Goal: Task Accomplishment & Management: Complete application form

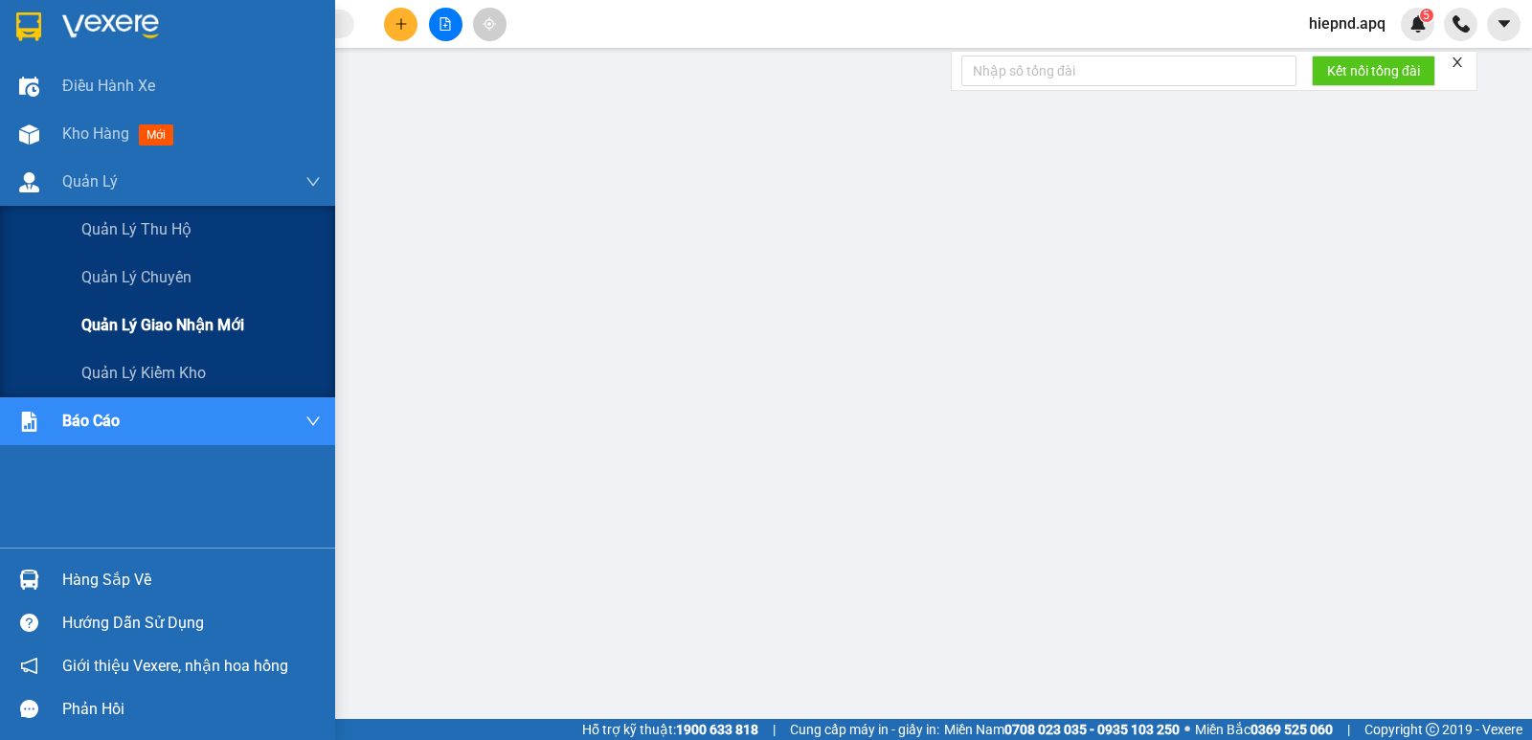
click at [157, 321] on span "Quản lý giao nhận mới" at bounding box center [162, 325] width 163 height 24
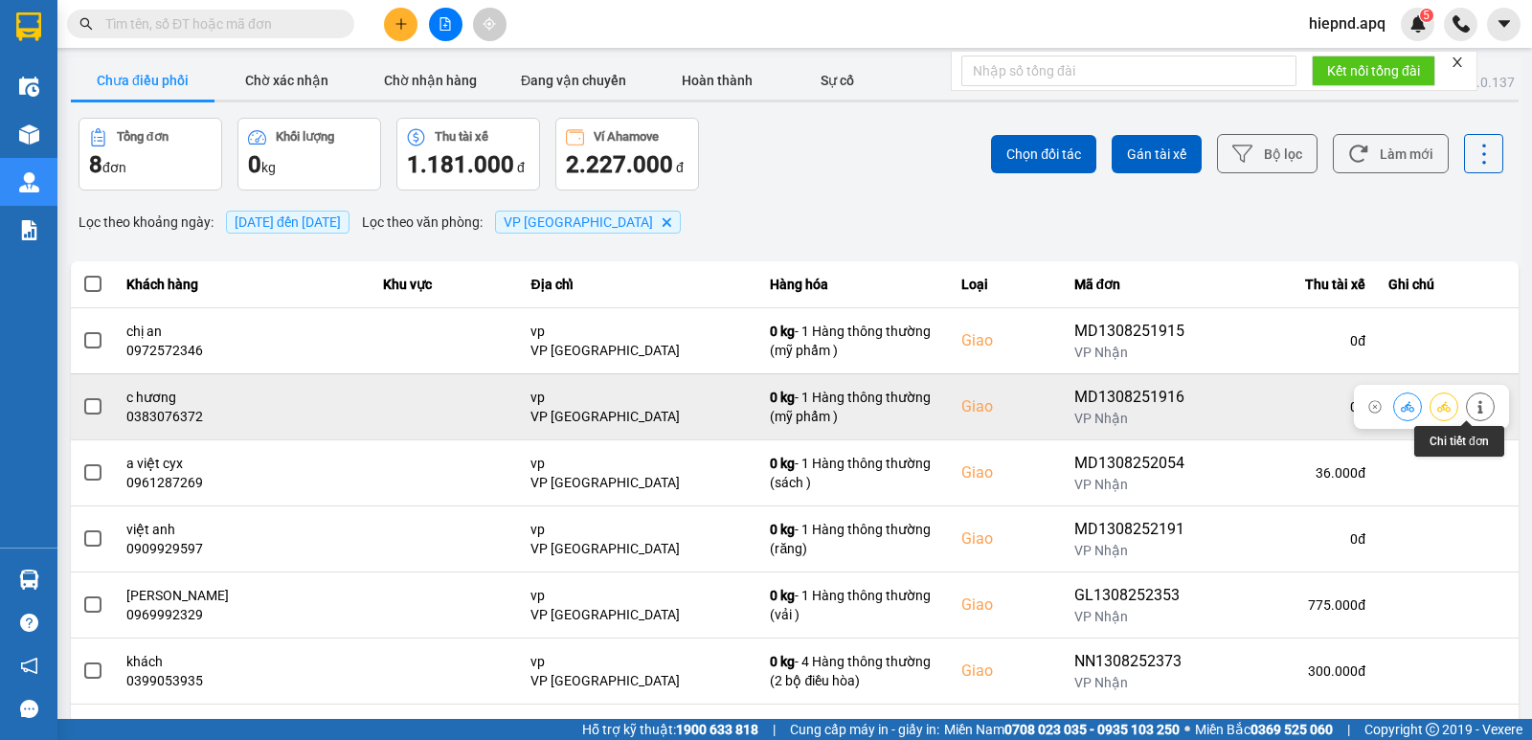
click at [1467, 396] on button at bounding box center [1480, 407] width 27 height 34
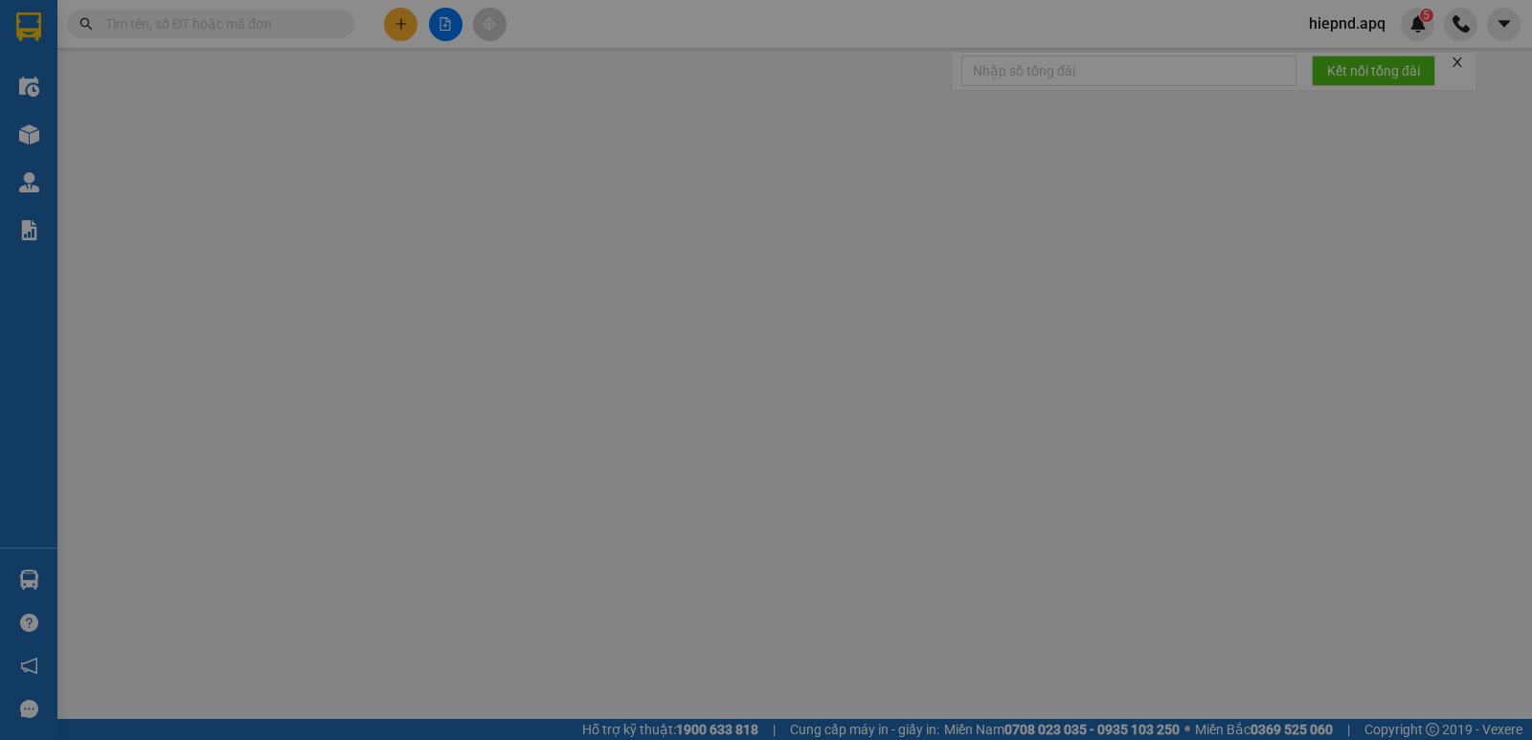
type input "0392152323"
type input "a tuấn"
type input "0383076372"
type input "c hương"
checkbox input "true"
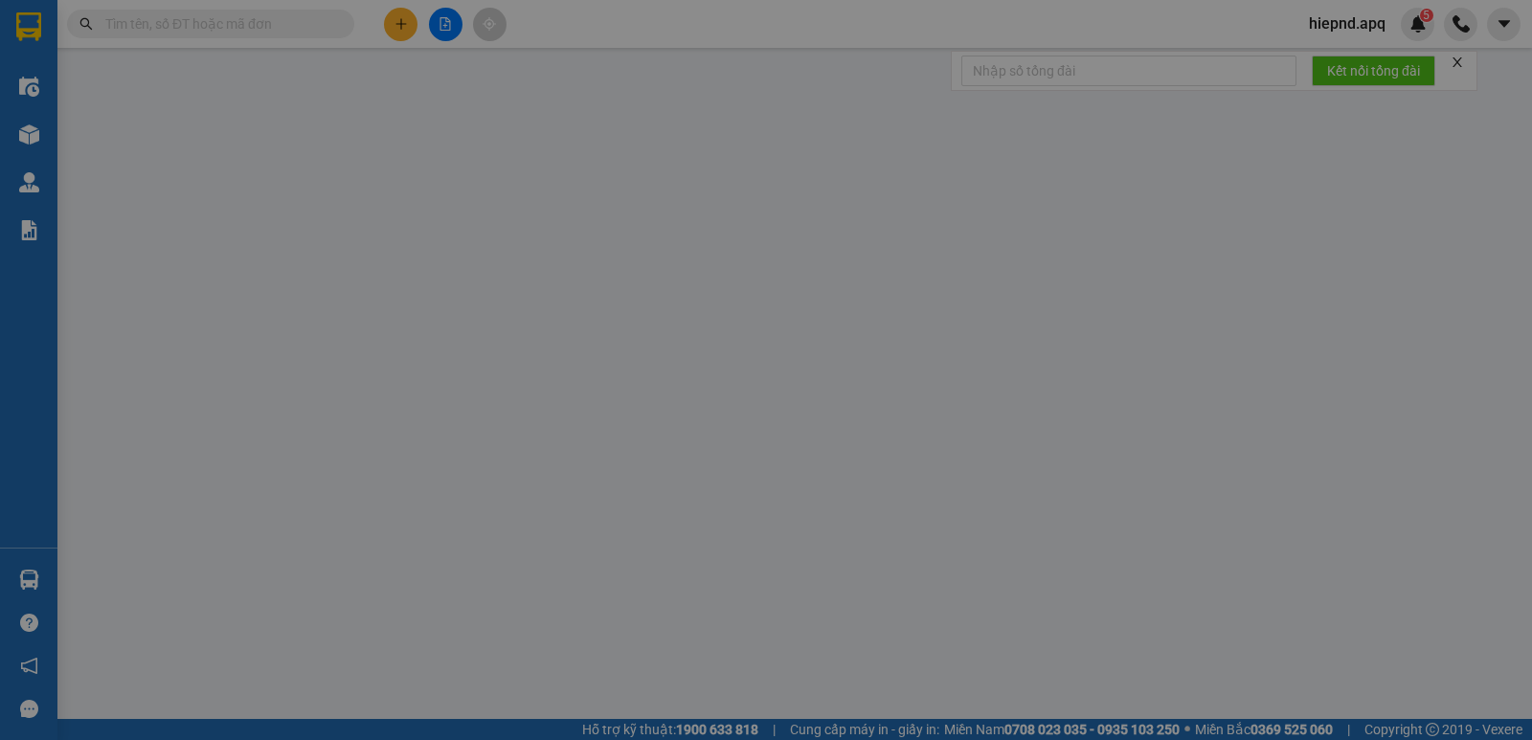
type input "vp"
type input "50.000"
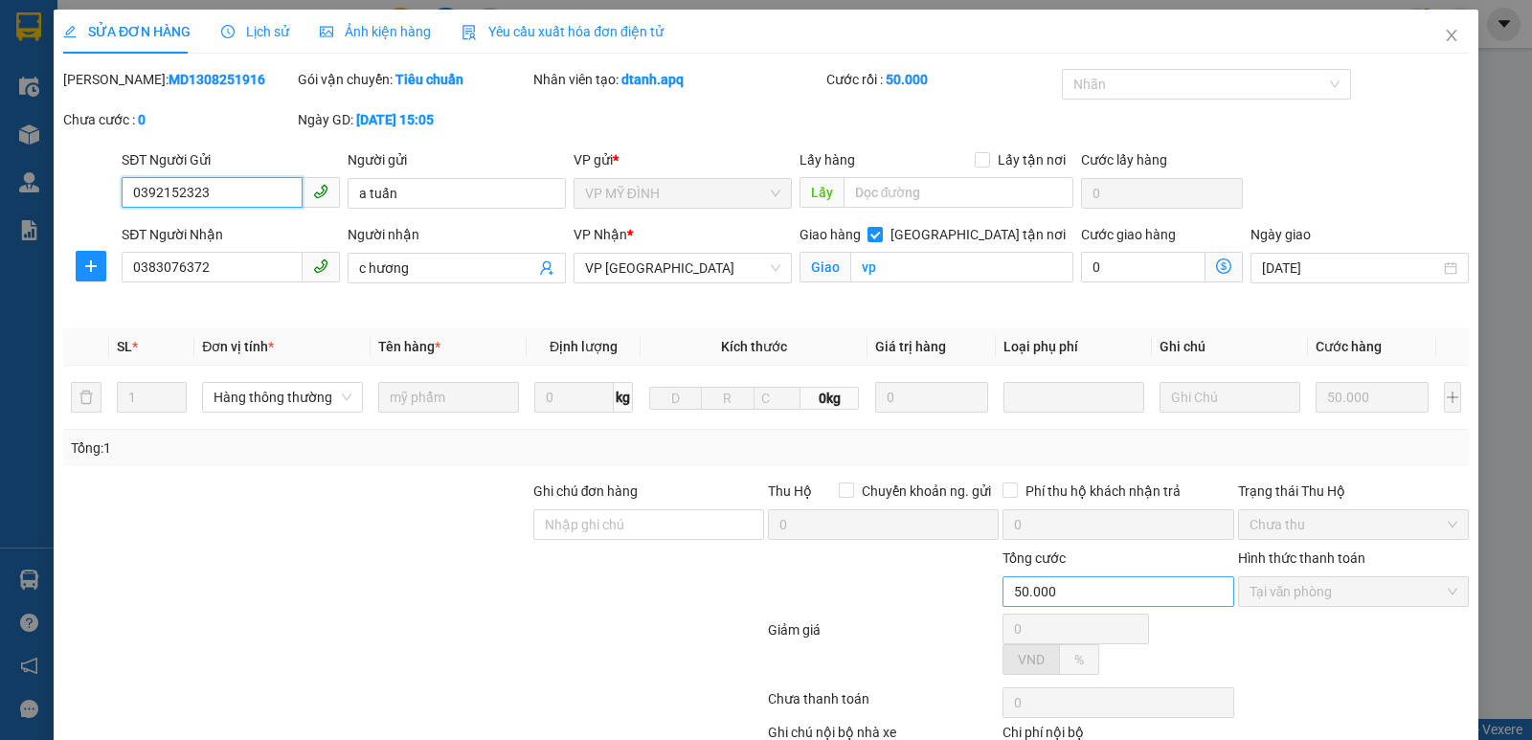
scroll to position [60, 0]
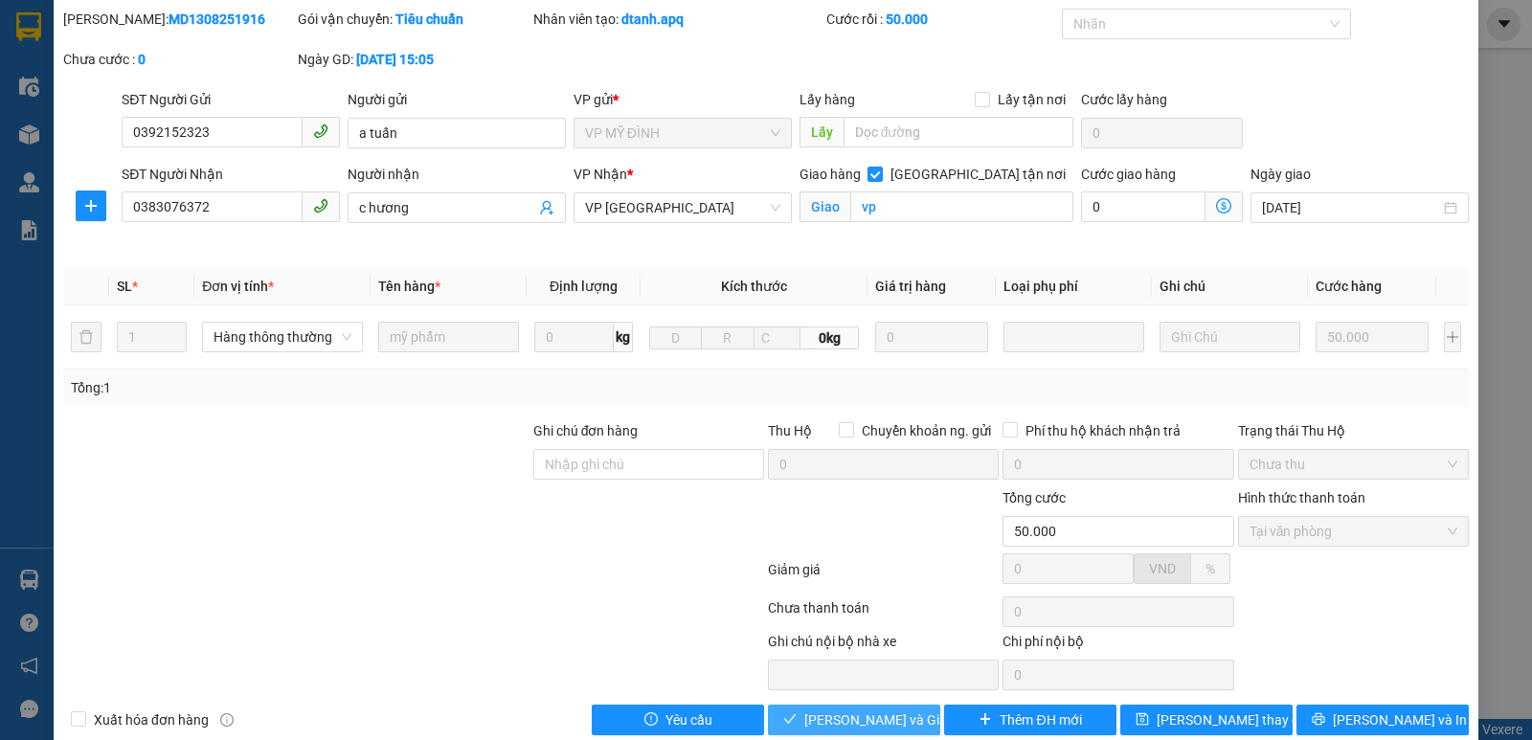
click at [852, 716] on span "[PERSON_NAME] và Giao hàng" at bounding box center [896, 720] width 184 height 21
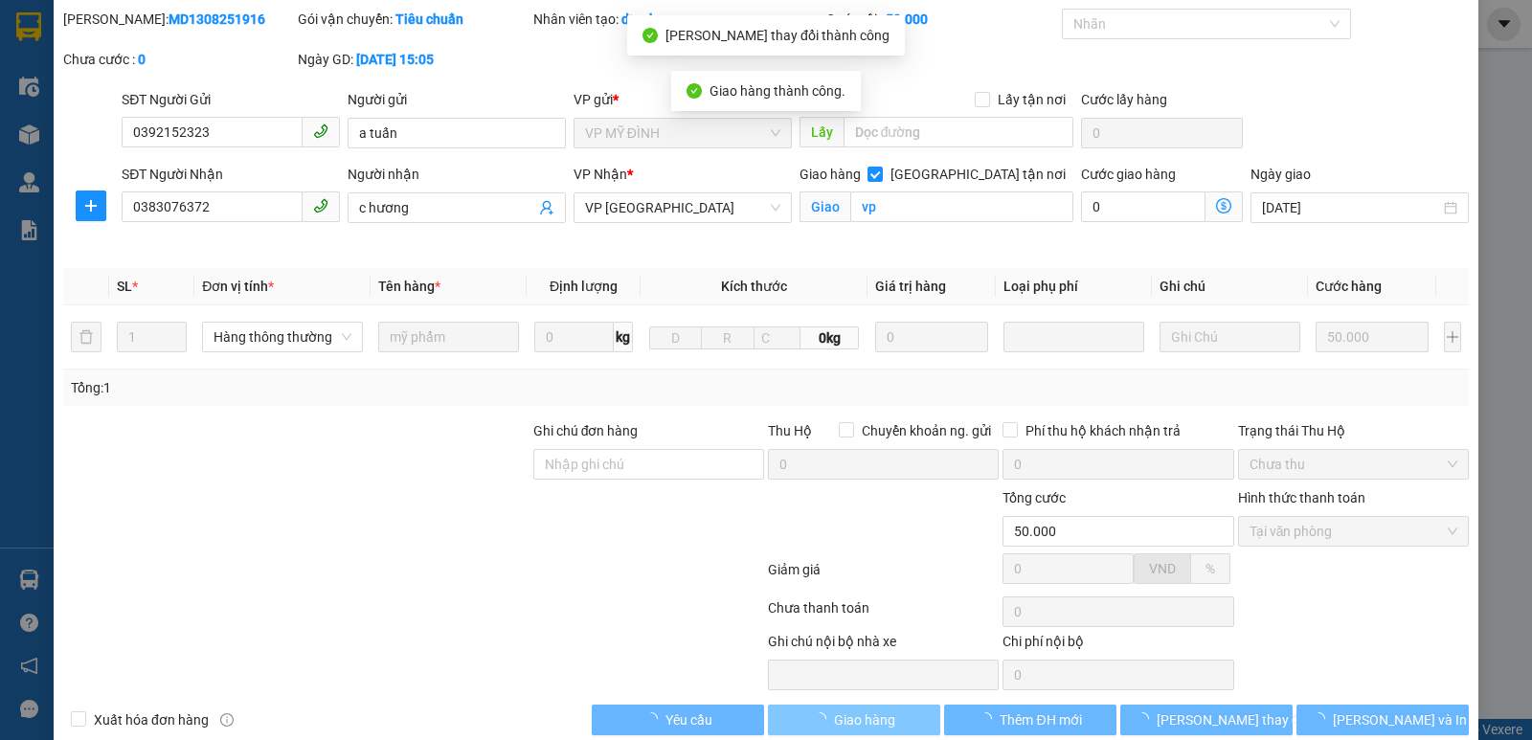
scroll to position [0, 0]
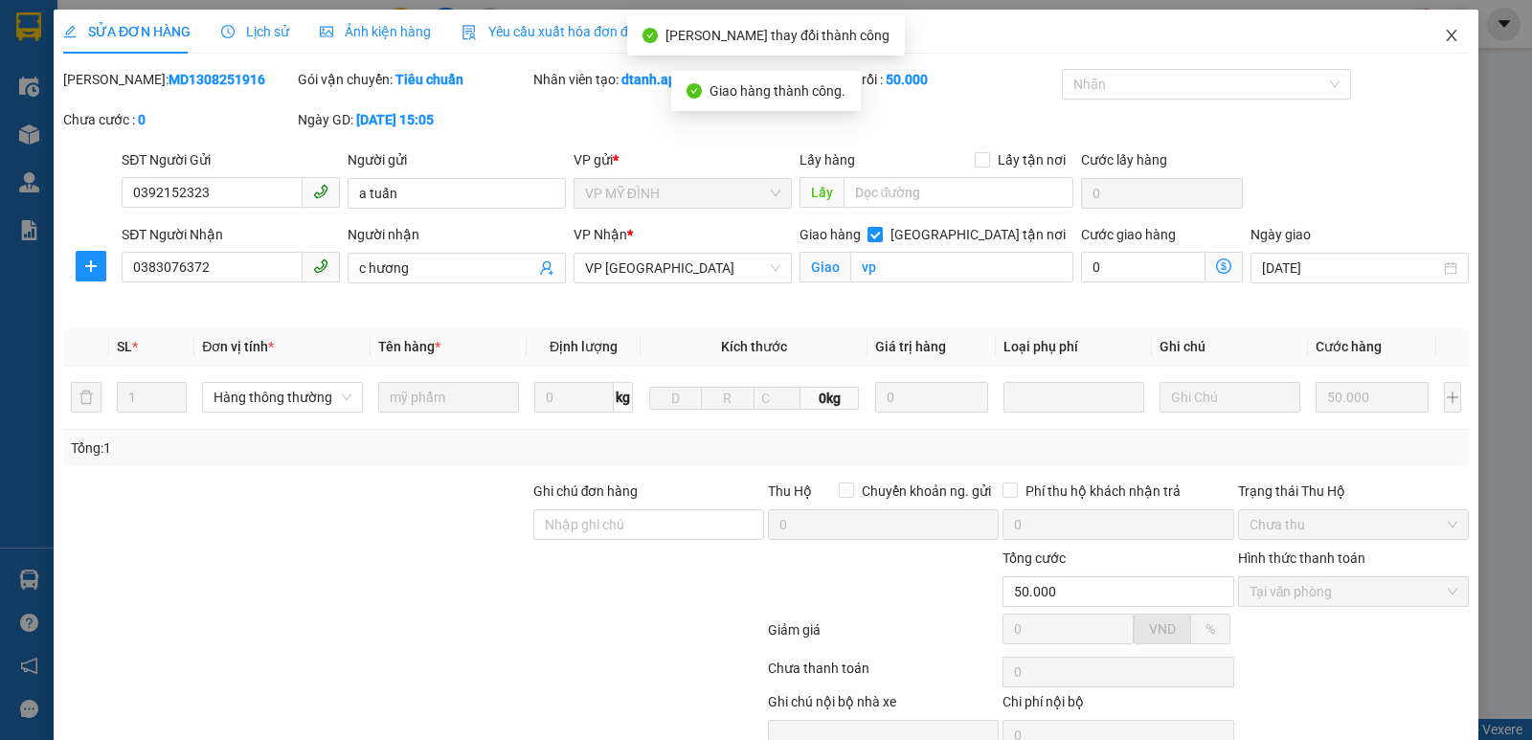
click at [1444, 40] on icon "close" at bounding box center [1451, 35] width 15 height 15
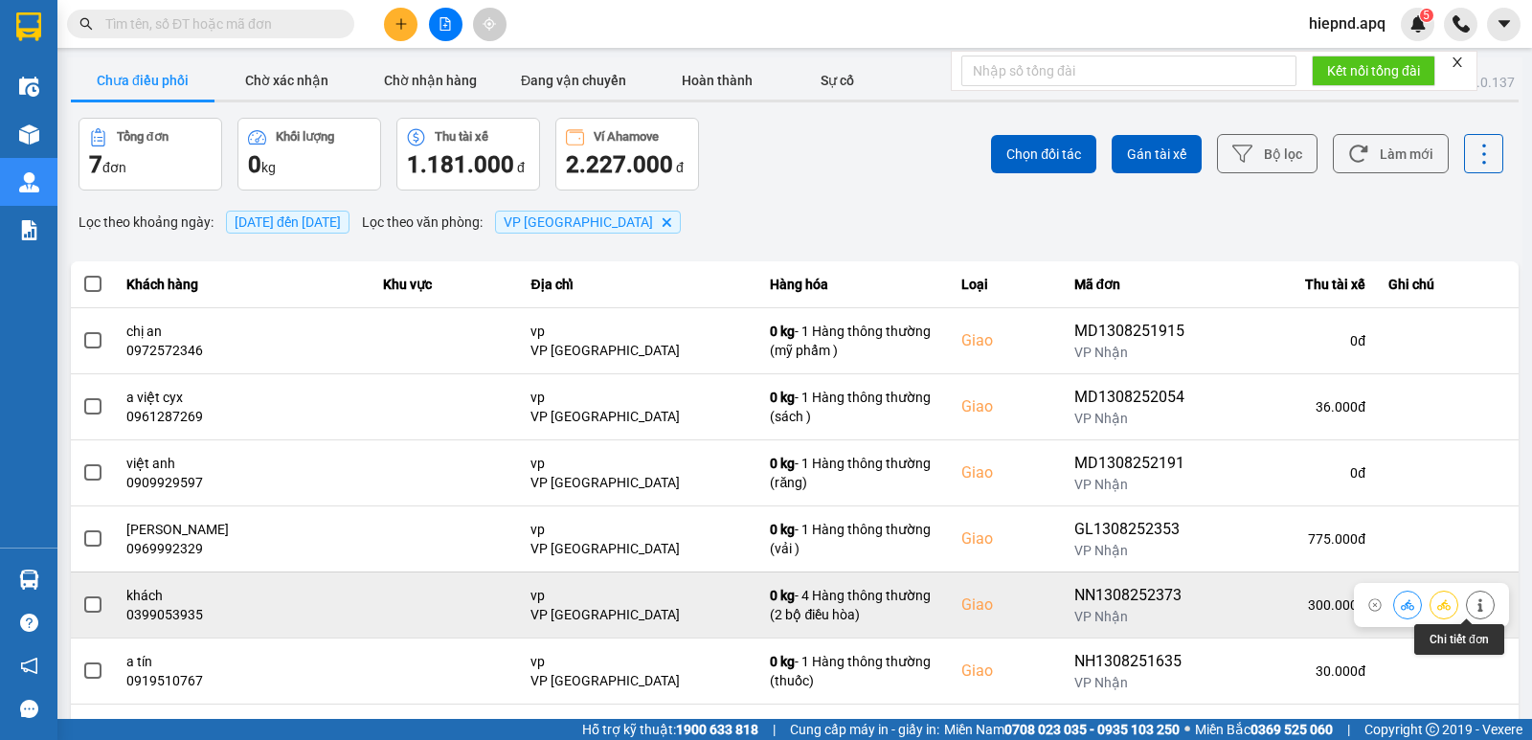
click at [1467, 600] on button at bounding box center [1480, 605] width 27 height 34
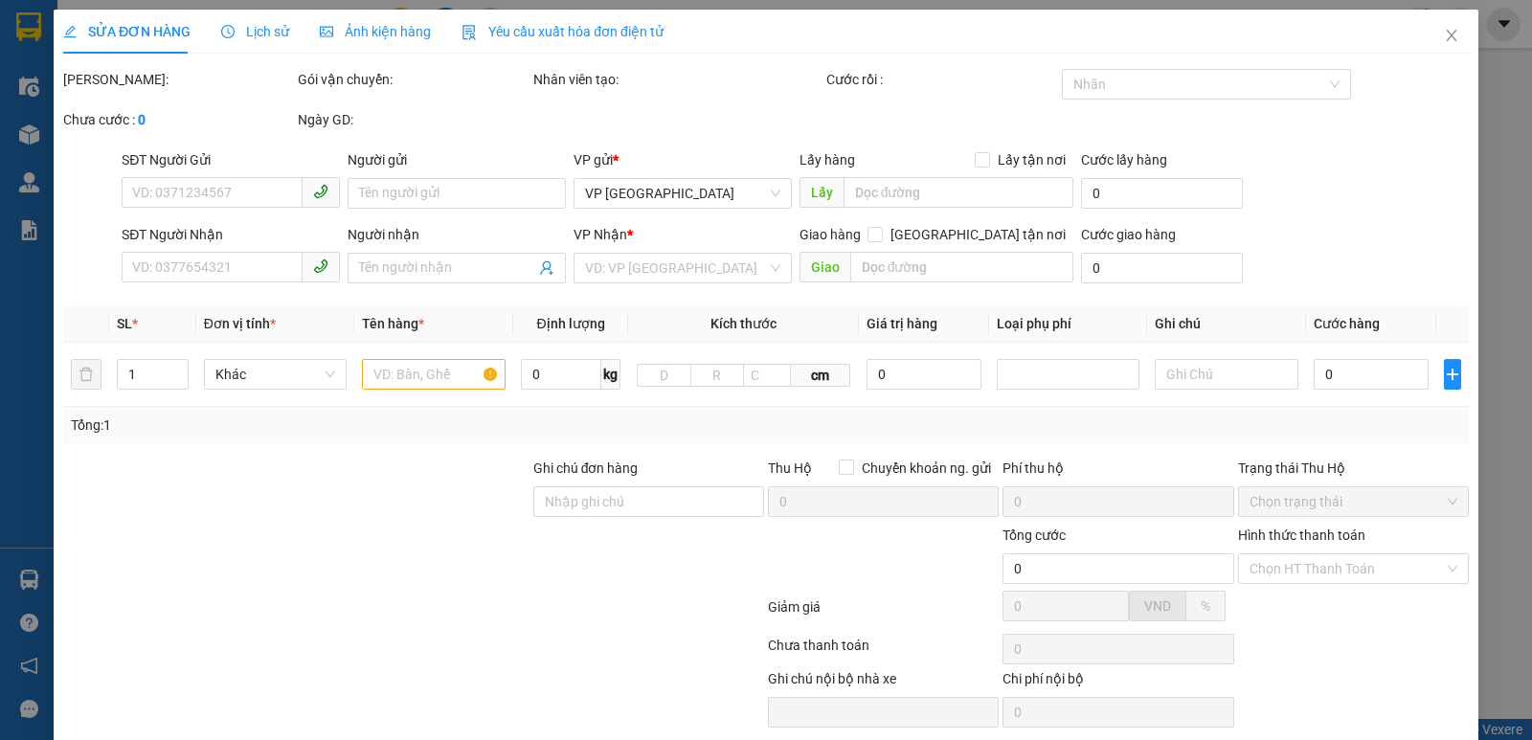
click at [1339, 543] on label "Hình thức thanh toán" at bounding box center [1301, 535] width 127 height 15
click at [1339, 566] on input "Hình thức thanh toán" at bounding box center [1347, 568] width 194 height 29
type input "0984158338"
type input "kh"
type input "0399053935"
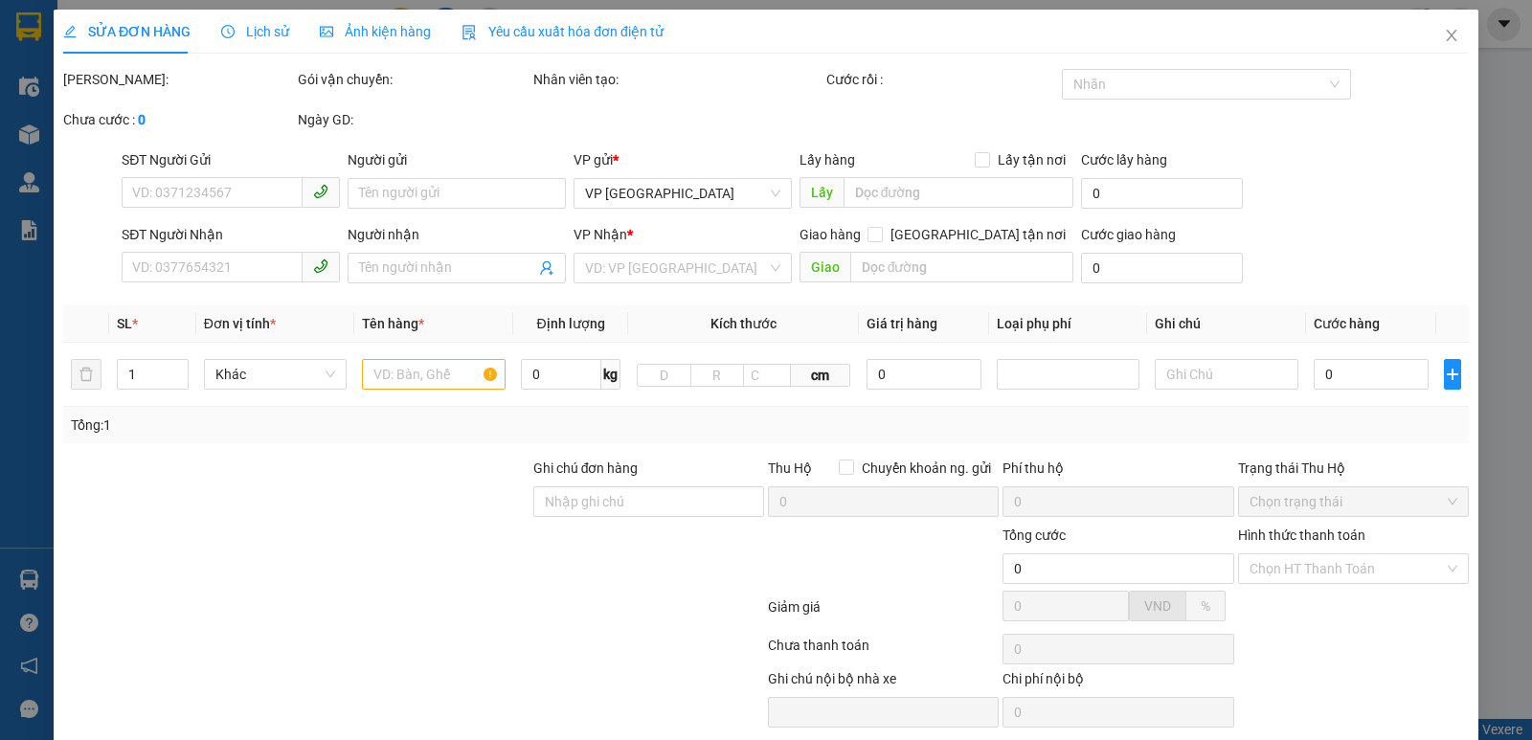
type input "khách"
checkbox input "true"
type input "vp"
type input "300.000"
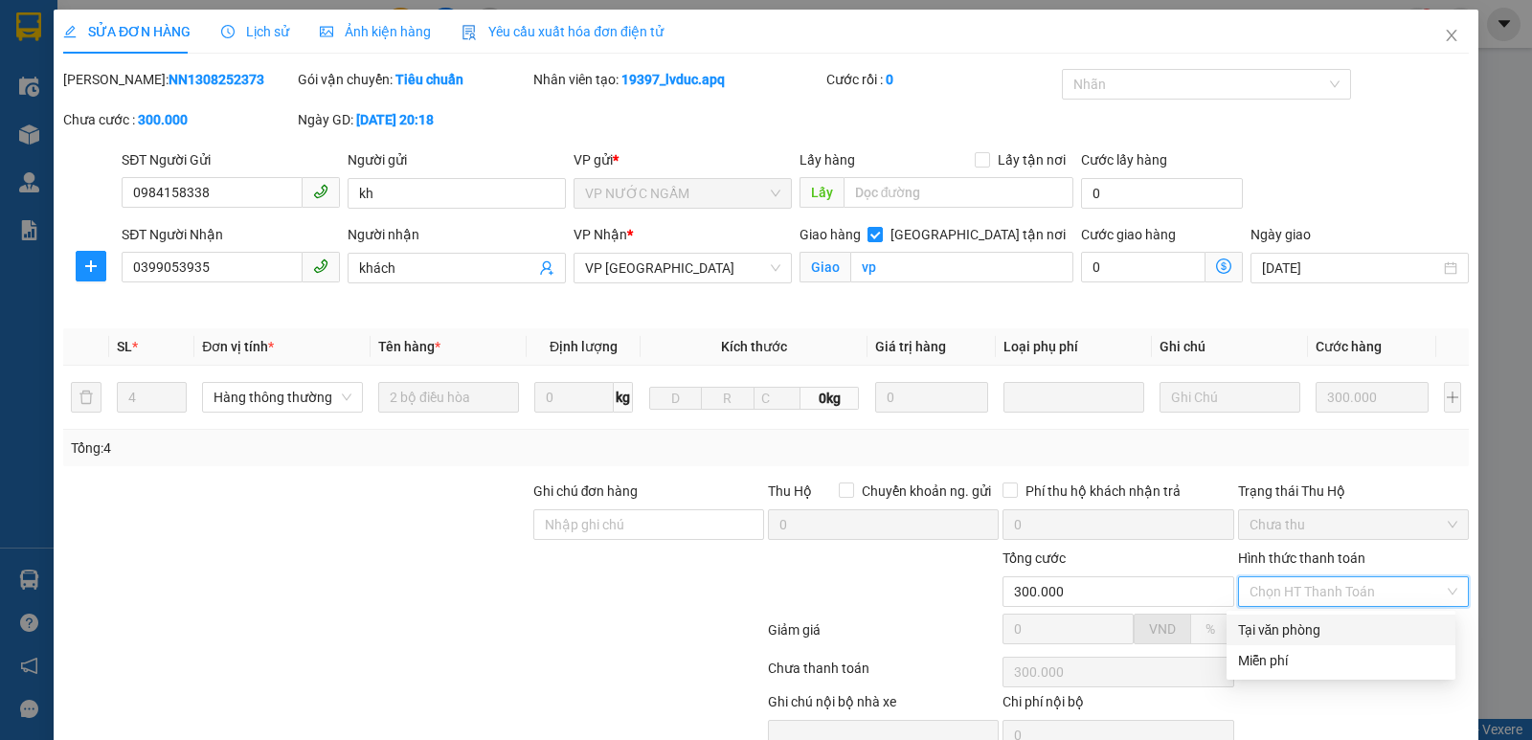
scroll to position [93, 0]
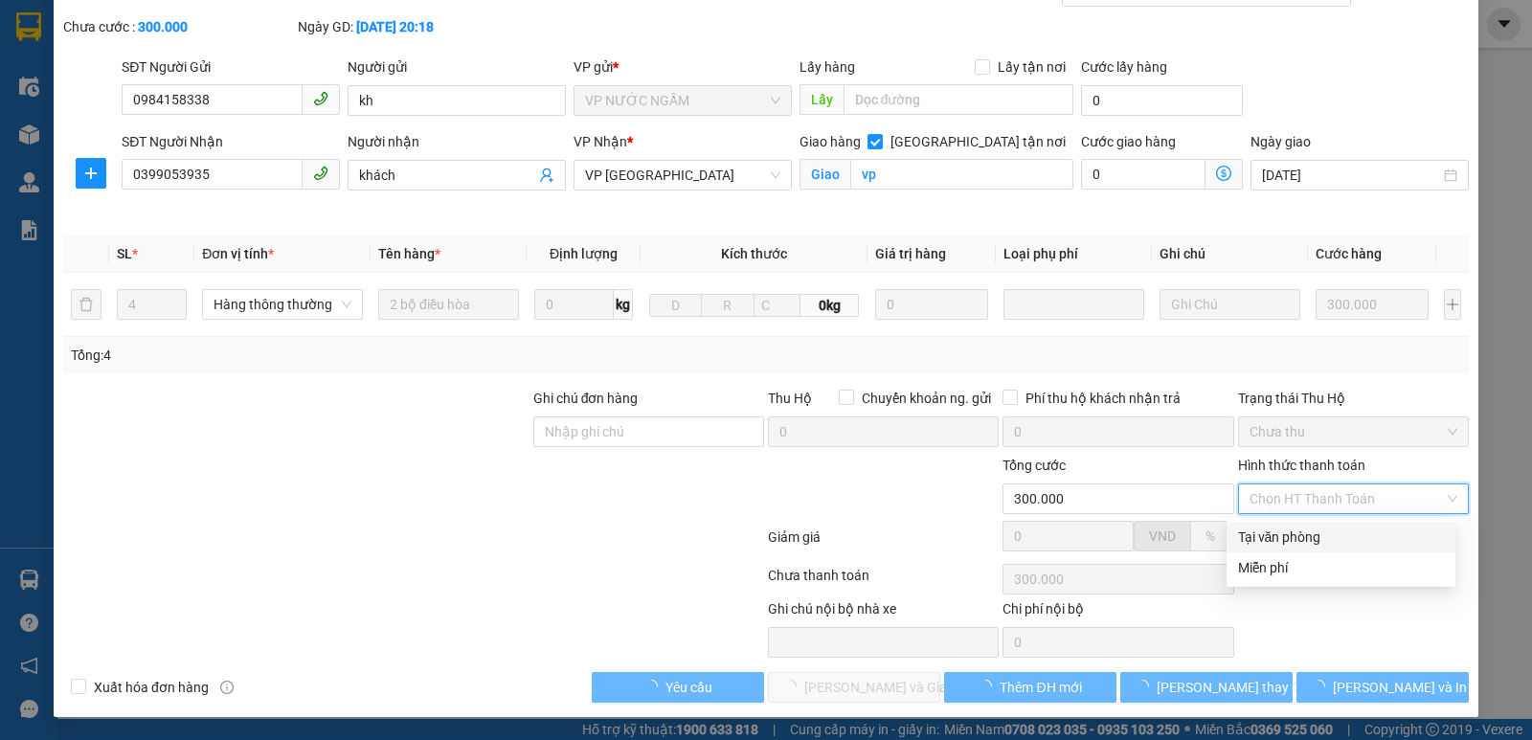
click at [1358, 543] on div "Tại văn phòng" at bounding box center [1341, 537] width 206 height 21
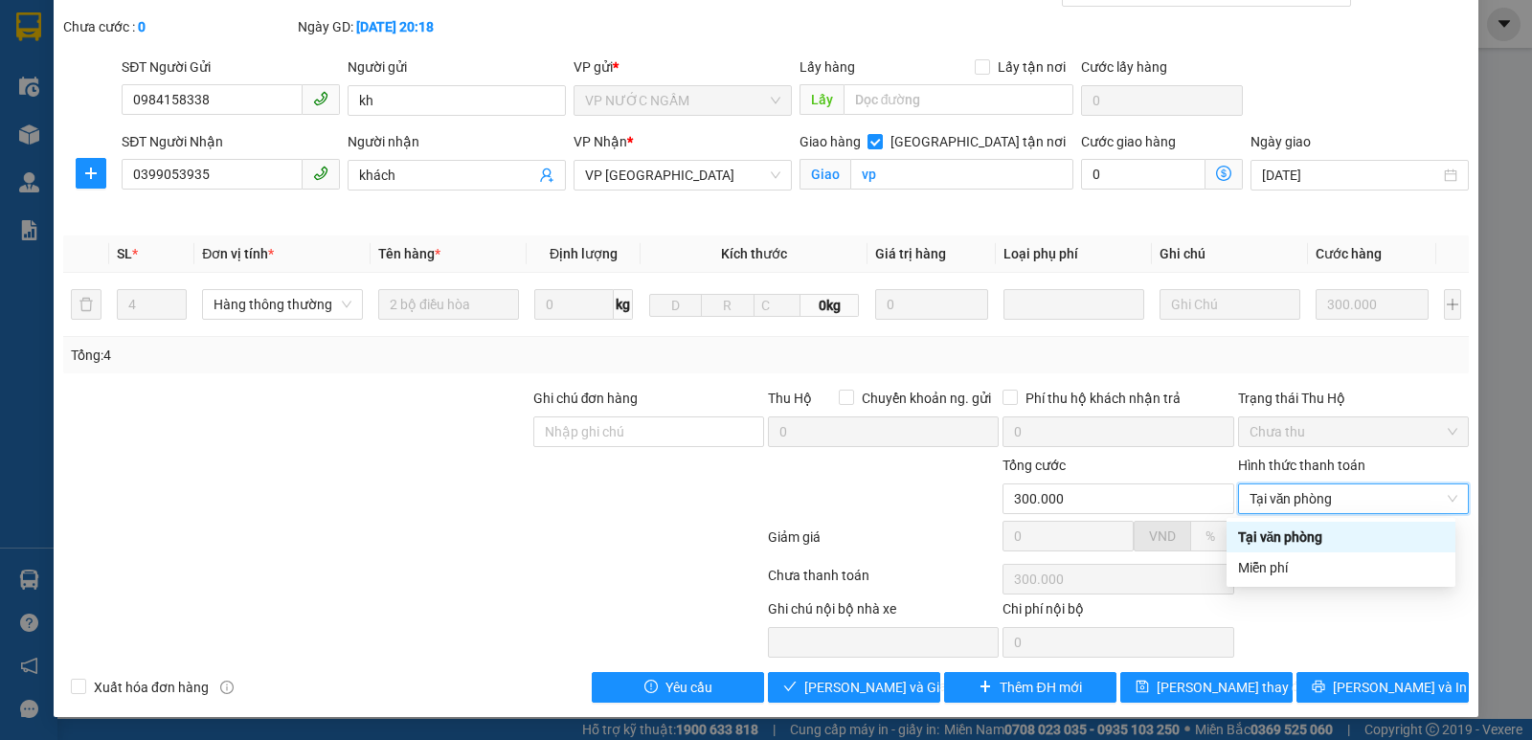
type input "0"
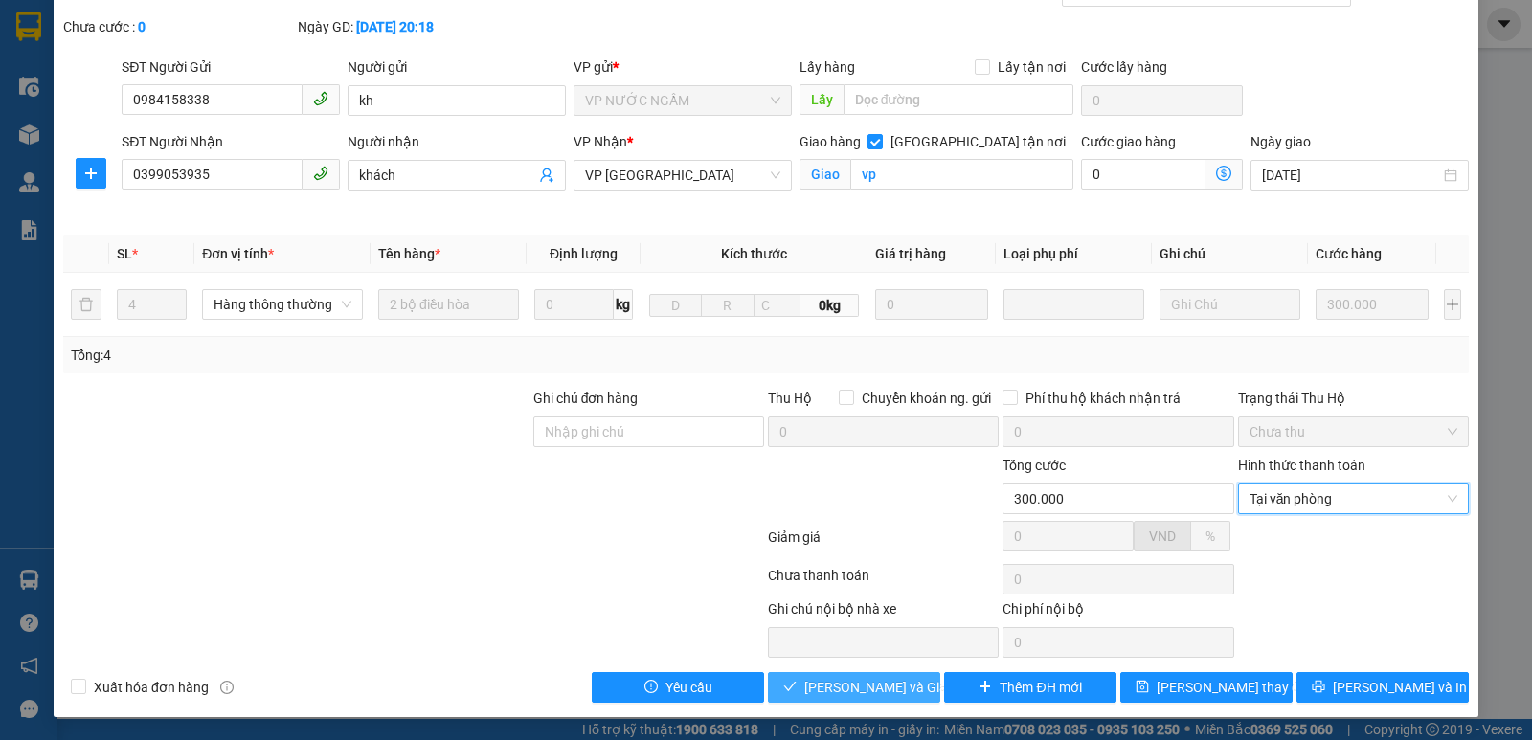
click at [913, 679] on button "[PERSON_NAME] và Giao hàng" at bounding box center [854, 687] width 172 height 31
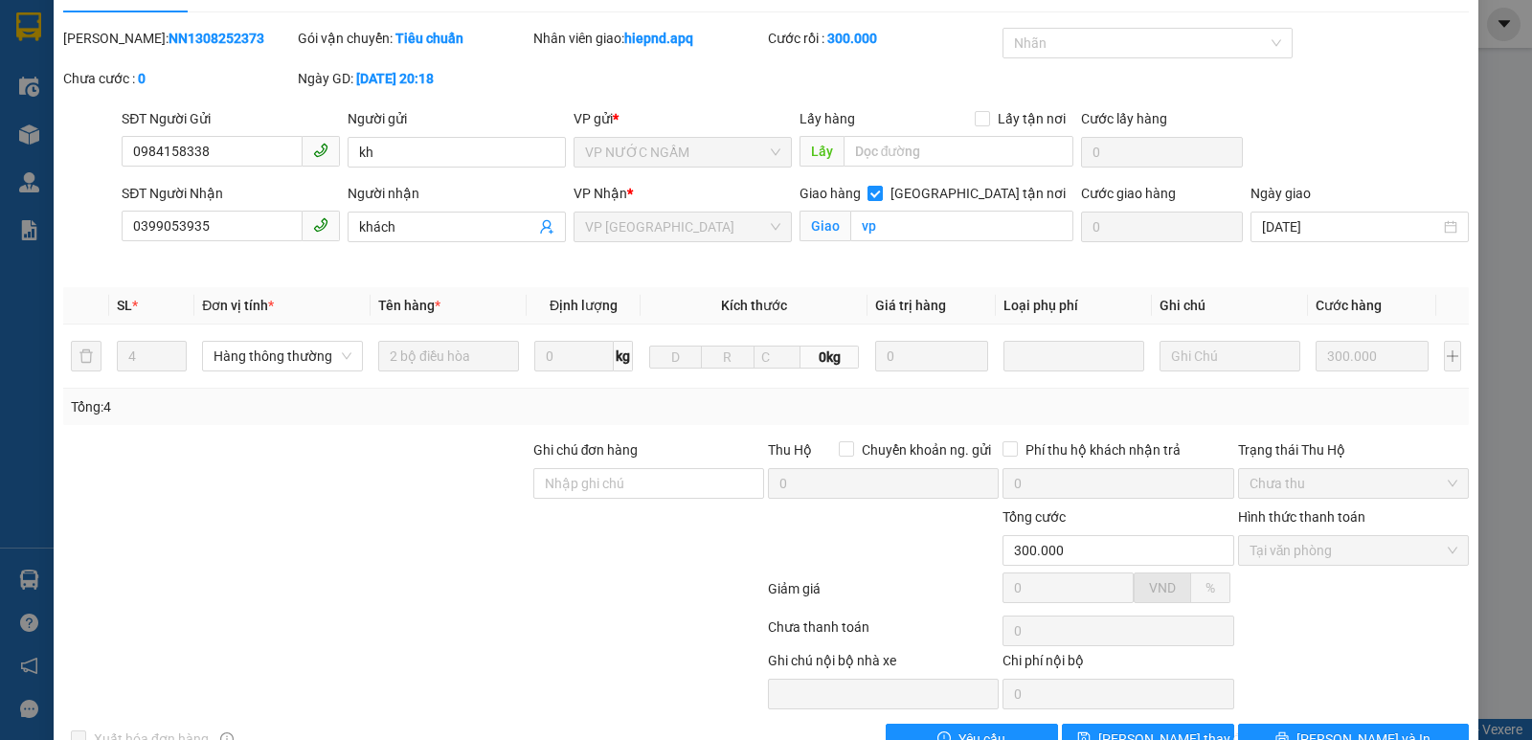
scroll to position [0, 0]
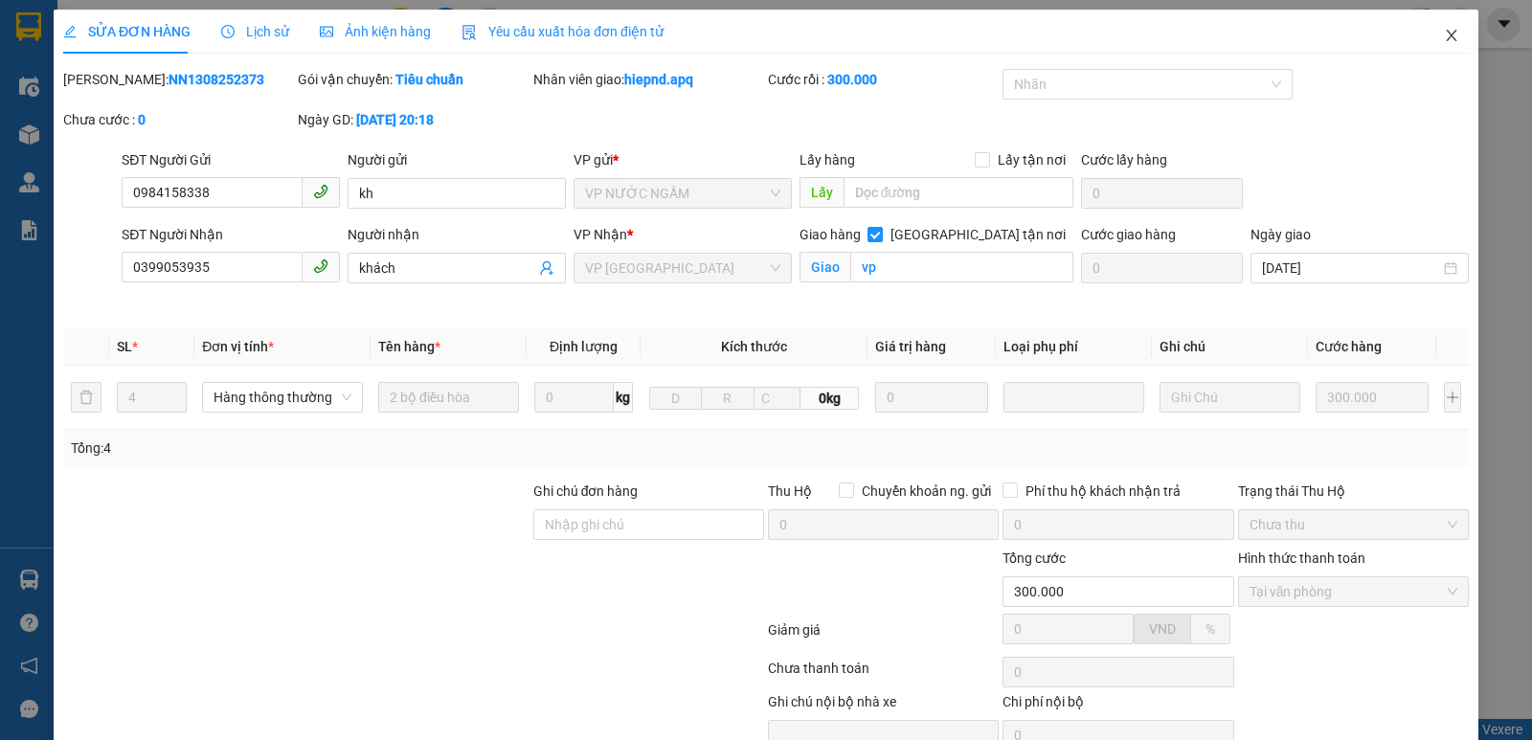
click at [1445, 40] on icon "close" at bounding box center [1451, 35] width 15 height 15
